Goal: Book appointment/travel/reservation

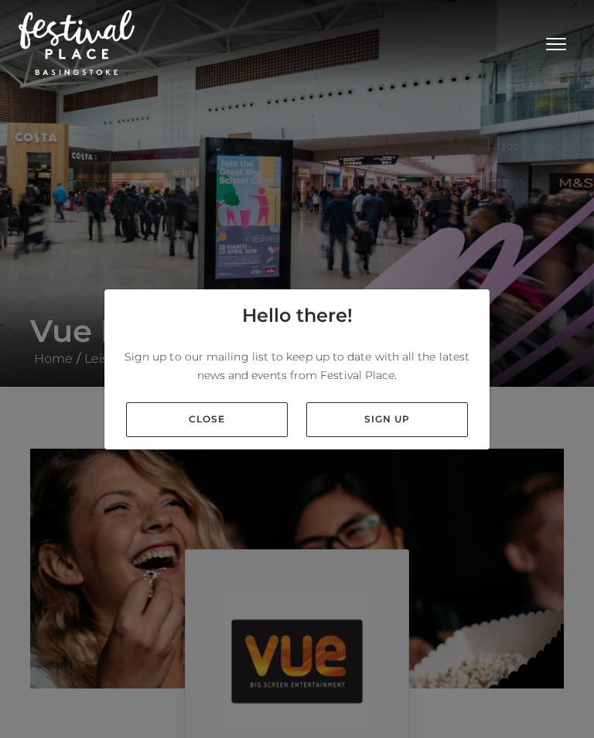
click at [247, 433] on link "Close" at bounding box center [207, 419] width 162 height 35
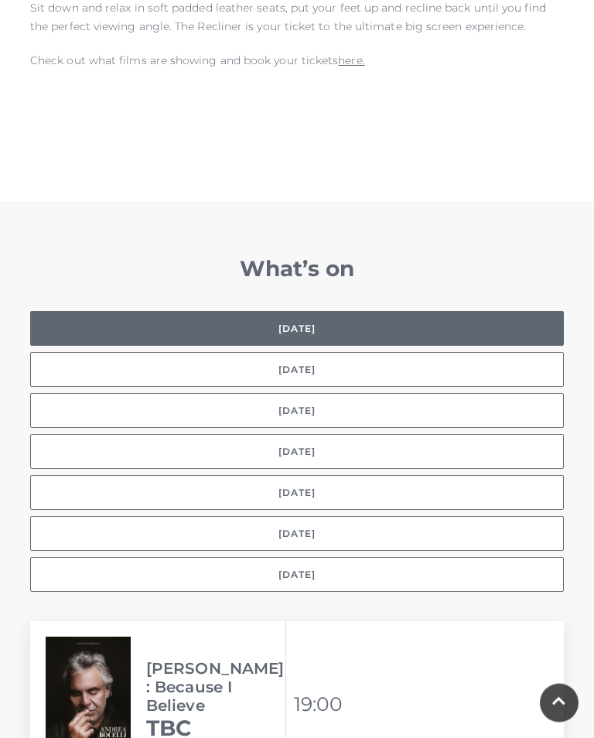
scroll to position [1062, 0]
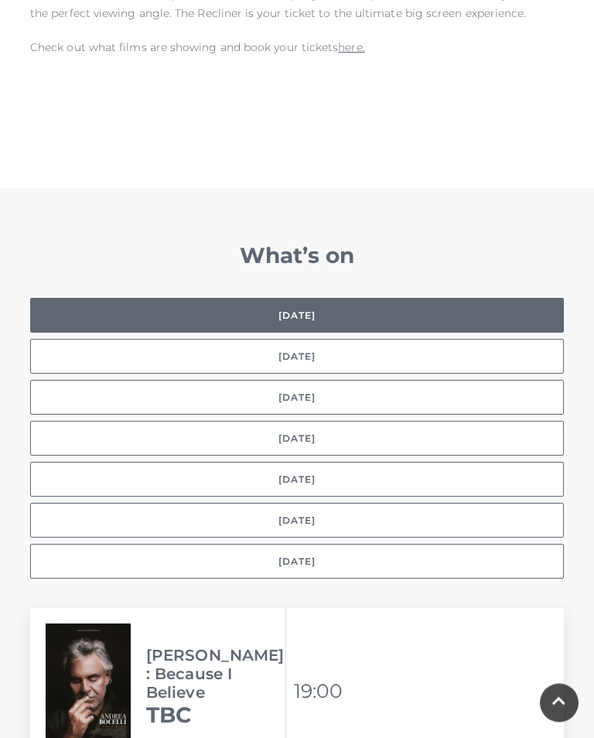
click at [328, 545] on button "[DATE]" at bounding box center [297, 562] width 534 height 35
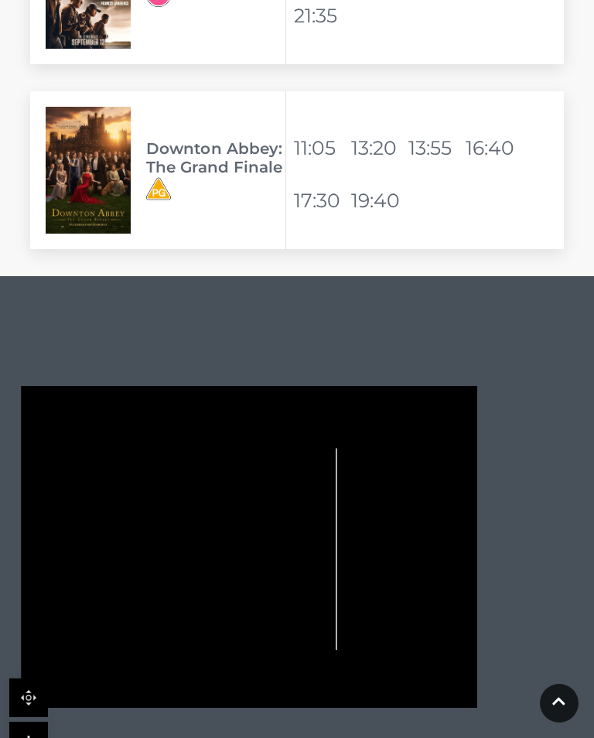
scroll to position [4542, 0]
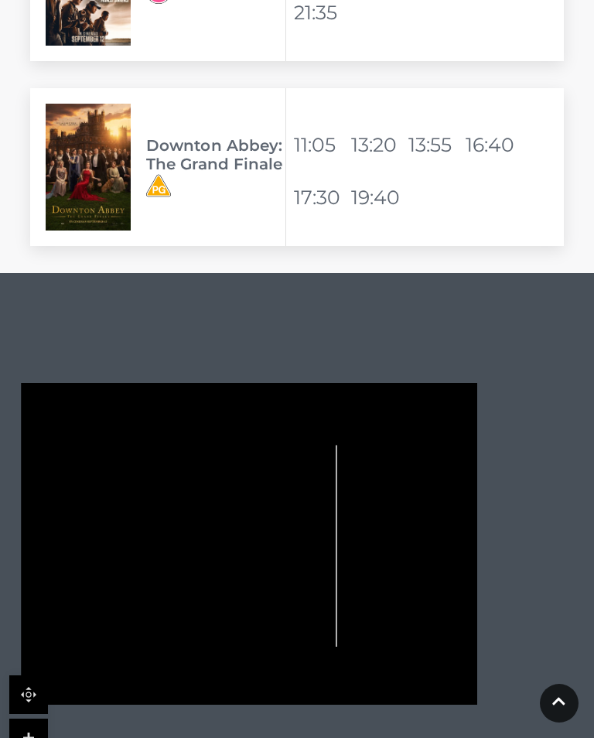
click at [258, 145] on h3 "Downton Abbey: The Grand Finale" at bounding box center [215, 154] width 139 height 37
click at [504, 129] on li "16:40" at bounding box center [493, 144] width 54 height 37
click at [496, 126] on li "16:40" at bounding box center [493, 144] width 54 height 37
click at [359, 179] on li "19:40" at bounding box center [378, 197] width 54 height 37
click at [203, 139] on h3 "Downton Abbey: The Grand Finale" at bounding box center [215, 154] width 139 height 37
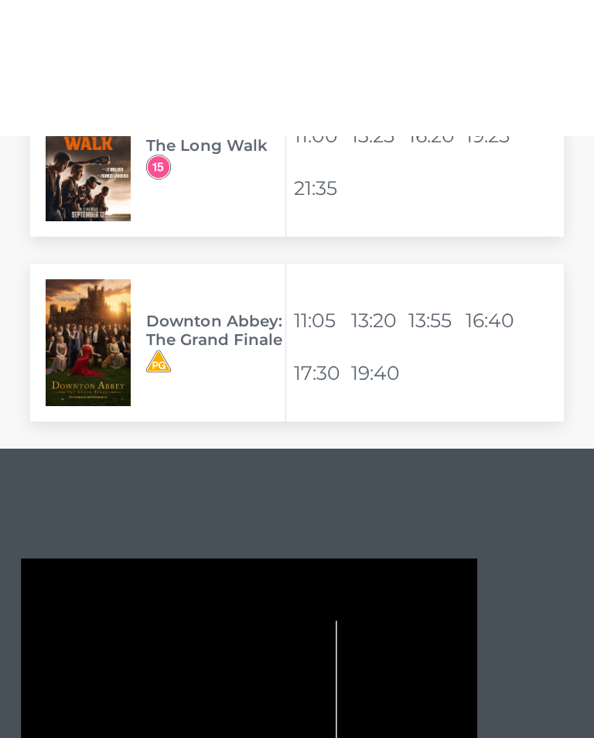
scroll to position [4299, 0]
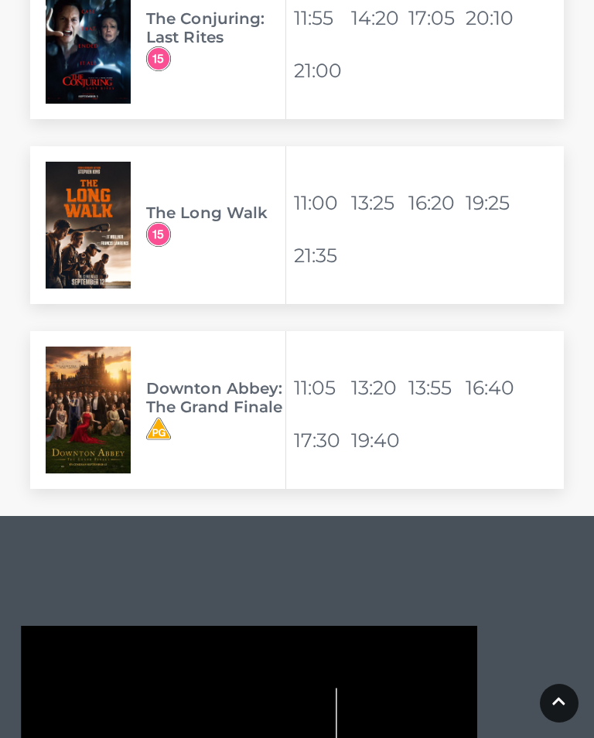
click at [348, 354] on ul "11:05 13:20 13:55 16:40 17:30 19:40" at bounding box center [429, 410] width 270 height 113
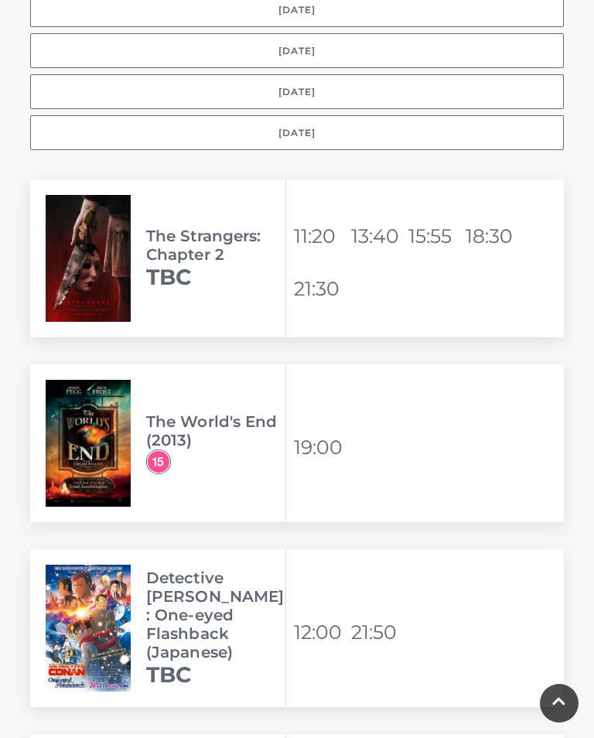
scroll to position [1503, 0]
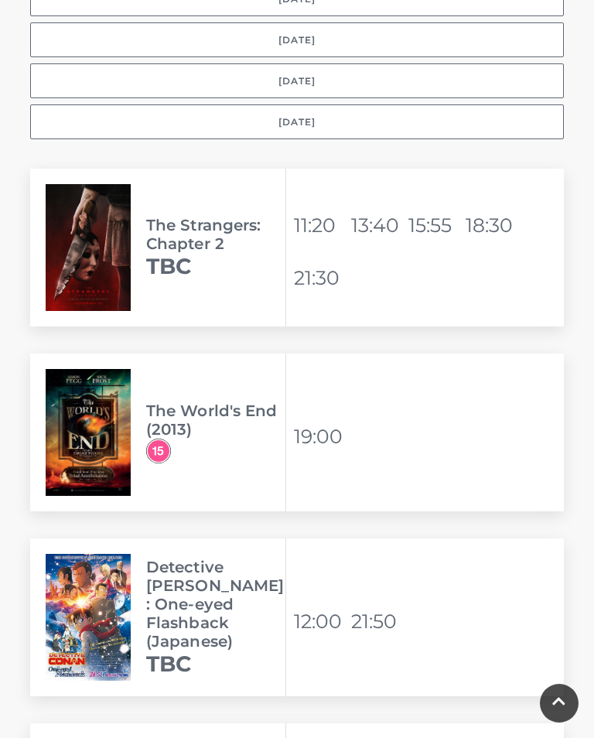
click at [319, 109] on button "[DATE]" at bounding box center [297, 121] width 534 height 35
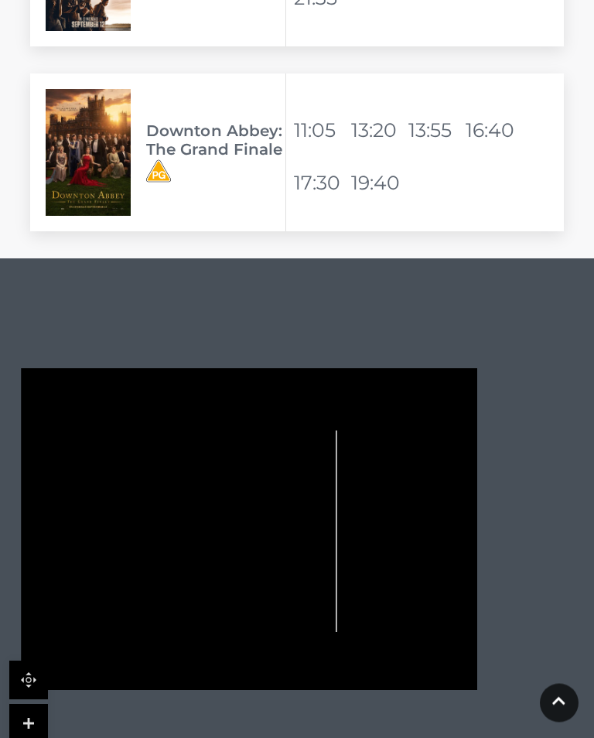
scroll to position [4570, 0]
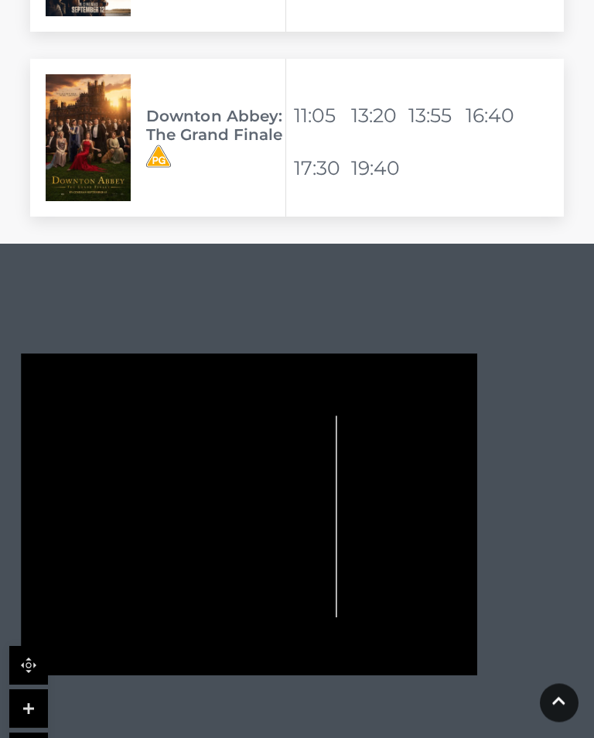
click at [146, 108] on h3 "Downton Abbey: The Grand Finale" at bounding box center [215, 126] width 139 height 37
click at [249, 115] on h3 "Downton Abbey: The Grand Finale" at bounding box center [215, 126] width 139 height 37
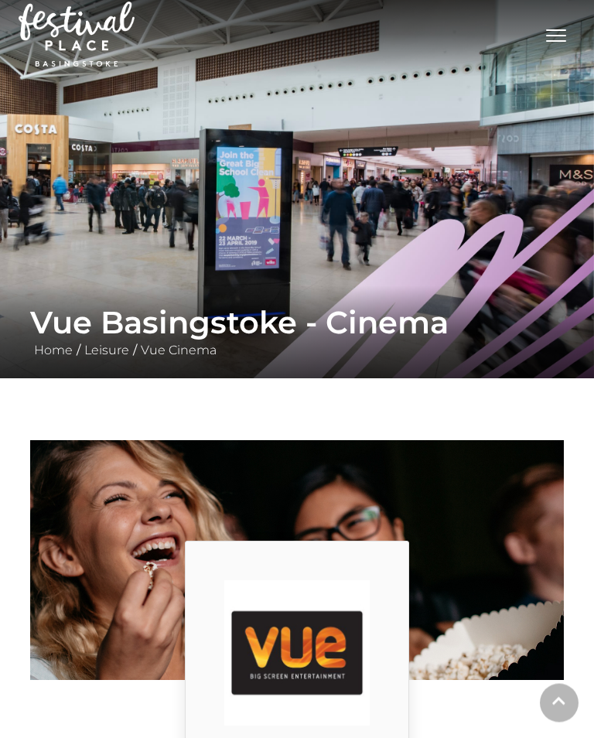
scroll to position [0, 0]
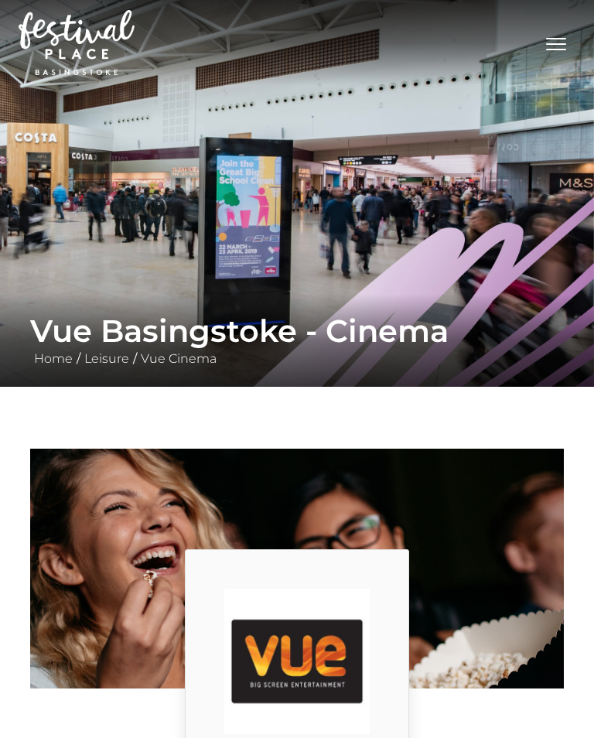
click at [565, 53] on button "Toggle navigation" at bounding box center [556, 42] width 39 height 22
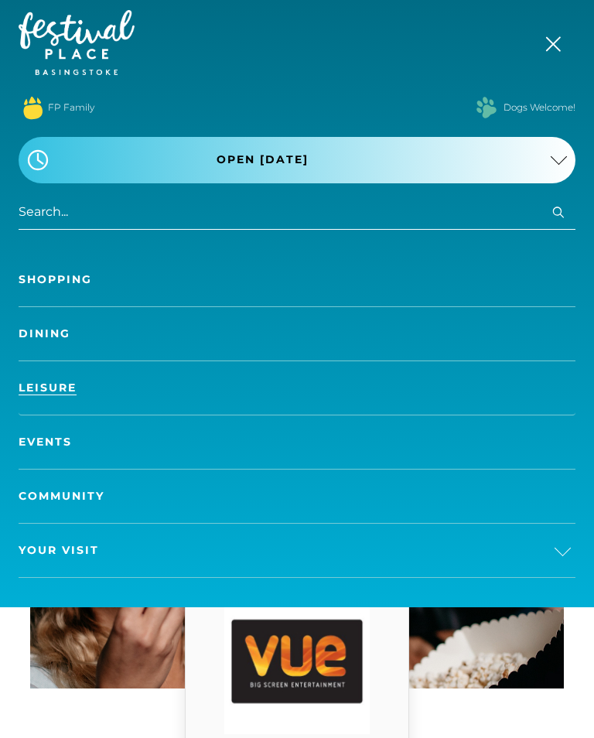
click at [559, 44] on span "Toggle navigation" at bounding box center [556, 44] width 20 height 2
